Goal: Task Accomplishment & Management: Complete application form

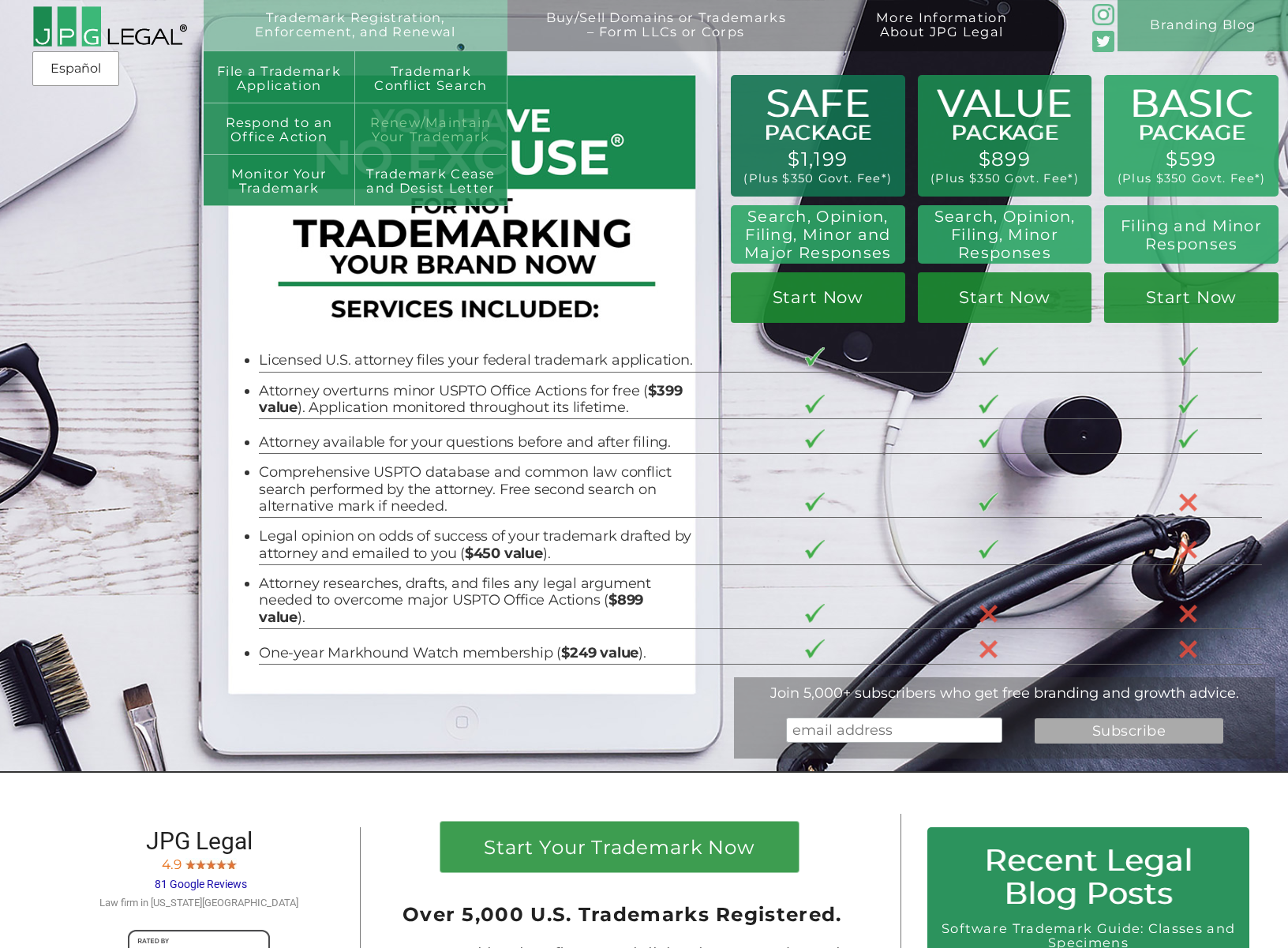
click at [412, 114] on link "Renew/Maintain Your Trademark" at bounding box center [431, 129] width 151 height 51
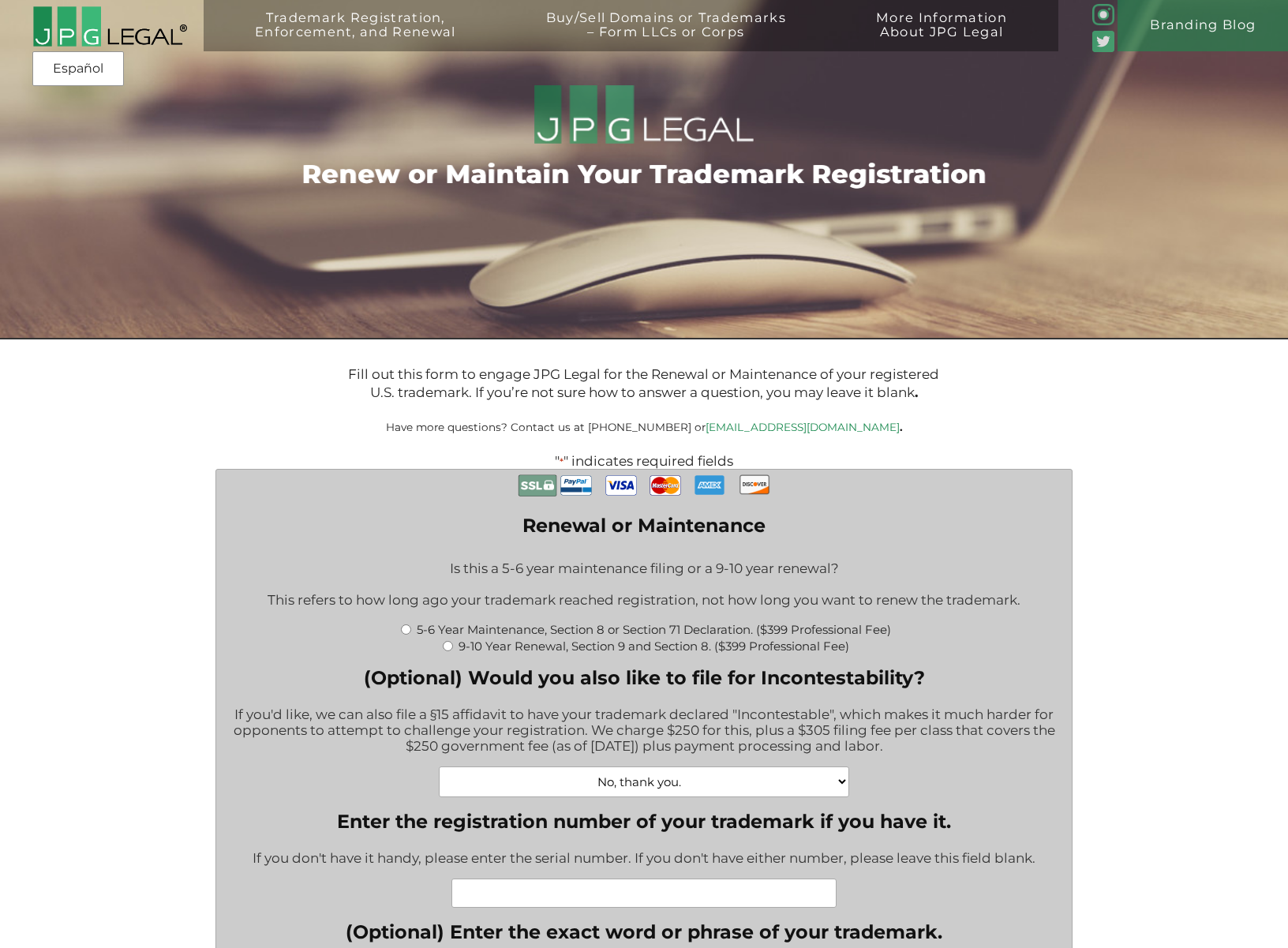
click at [811, 410] on p at bounding box center [644, 411] width 953 height 19
click at [444, 649] on input "9-10 Year Renewal, Section 9 and Section 8. ($399 Professional Fee)" at bounding box center [447, 646] width 10 height 10
radio input "true"
type input "$1,064.00"
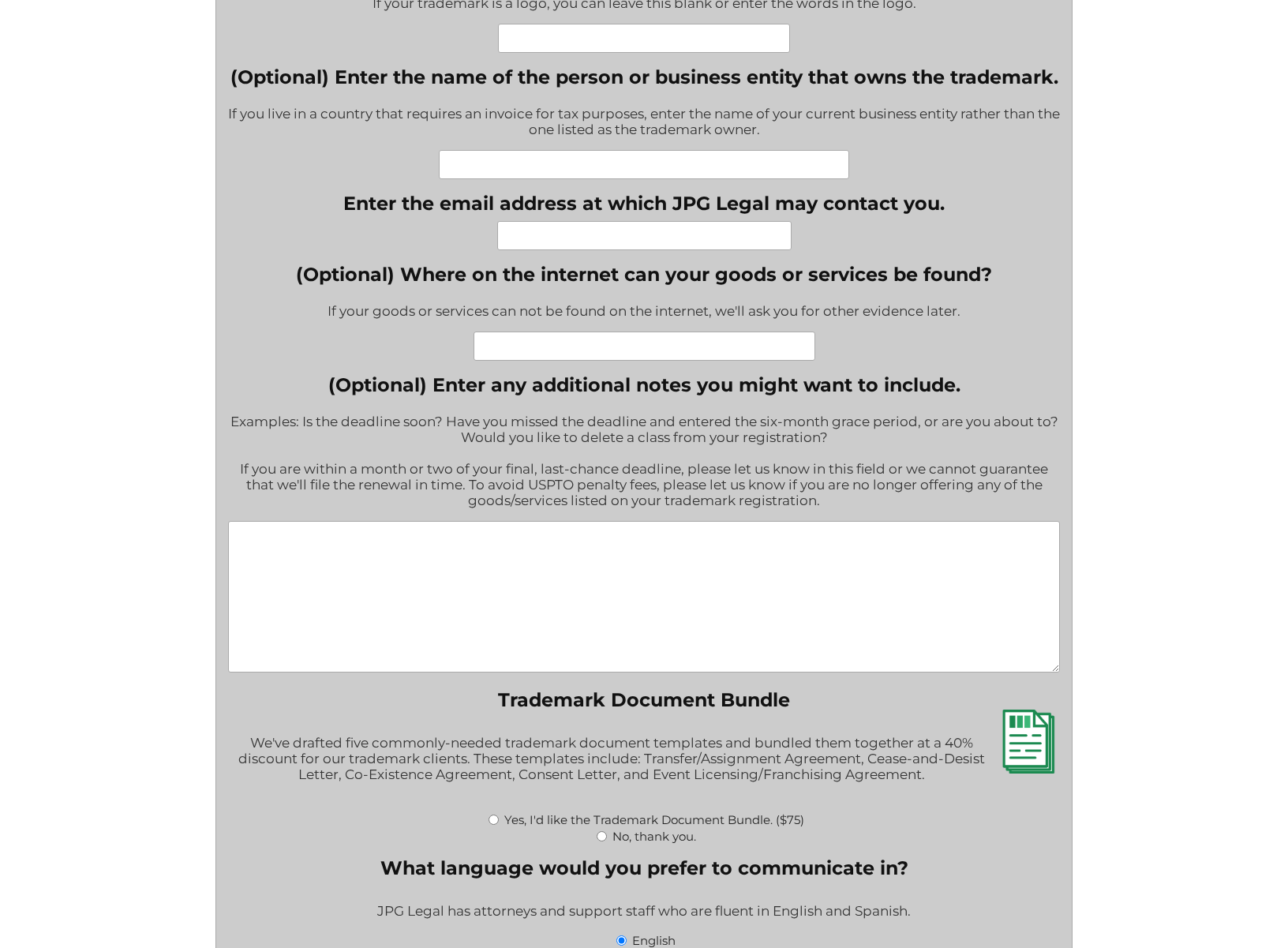
scroll to position [1966, 0]
